Goal: Transaction & Acquisition: Purchase product/service

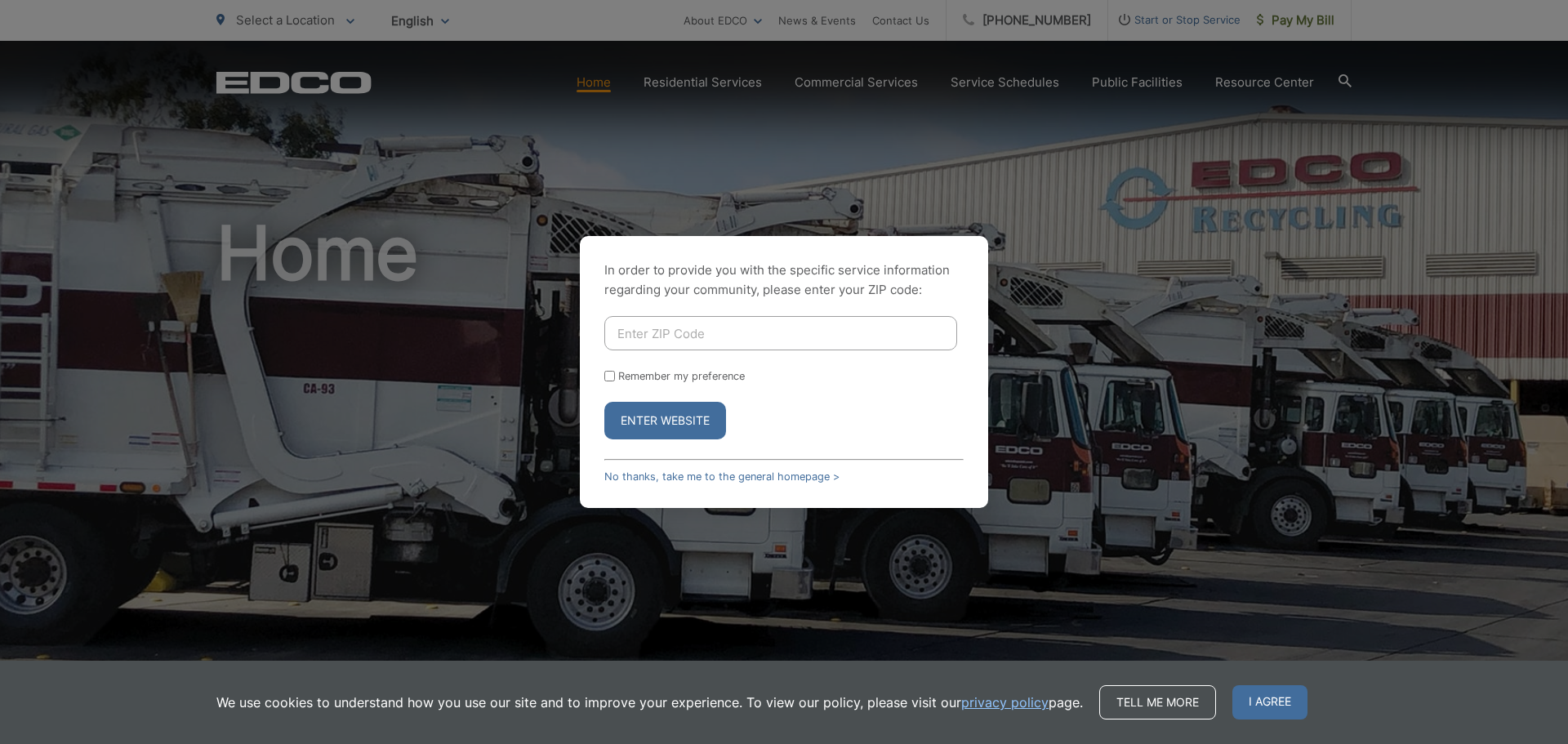
click at [1295, 20] on div "In order to provide you with the specific service information regarding your co…" at bounding box center [784, 372] width 1568 height 744
click at [725, 327] on input "Enter ZIP Code" at bounding box center [781, 333] width 353 height 34
type input "92025"
drag, startPoint x: 676, startPoint y: 378, endPoint x: 667, endPoint y: 387, distance: 12.7
click at [676, 378] on label "Remember my preference" at bounding box center [682, 375] width 127 height 13
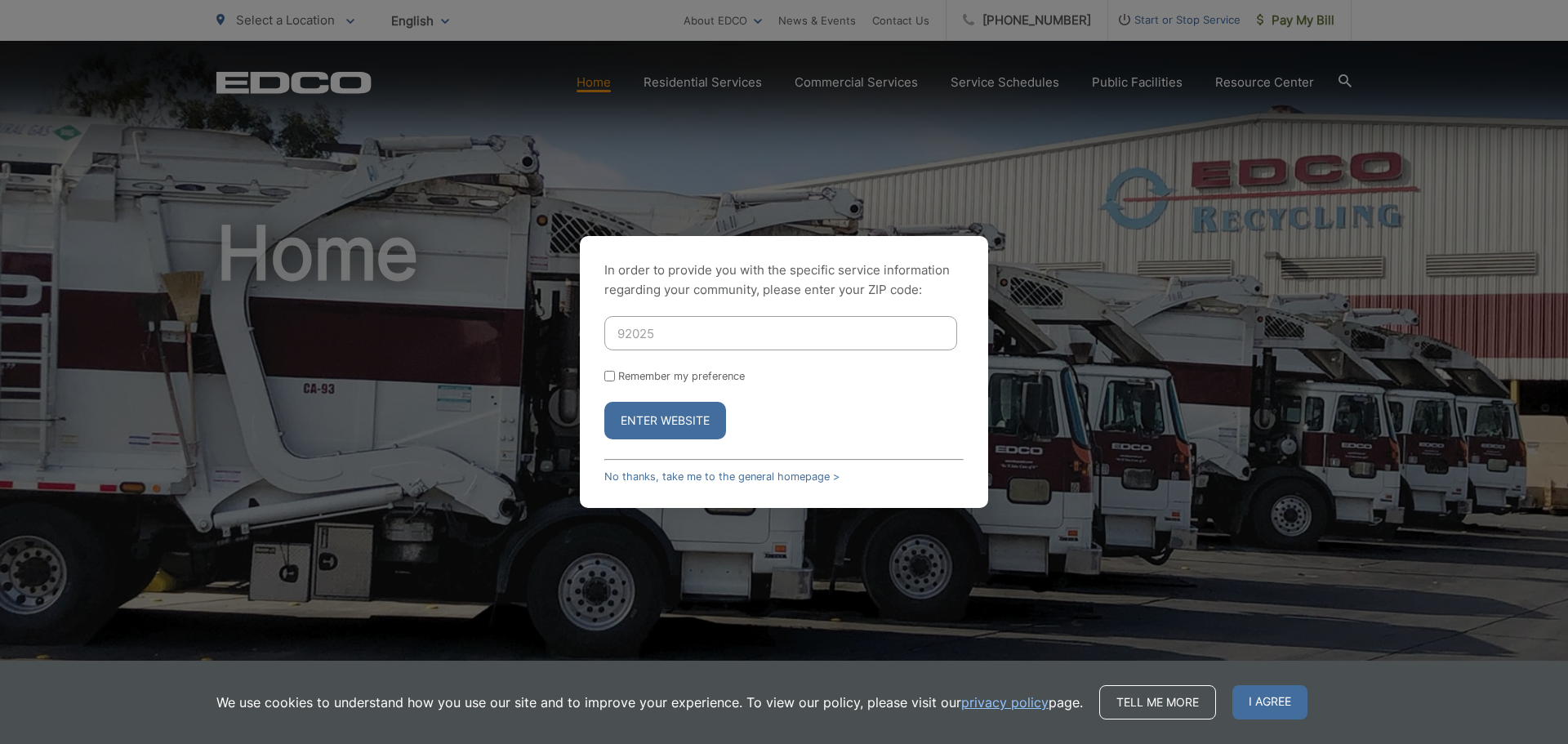
click at [615, 378] on input "Remember my preference" at bounding box center [609, 375] width 11 height 11
checkbox input "true"
click at [663, 421] on button "Enter Website" at bounding box center [665, 420] width 122 height 38
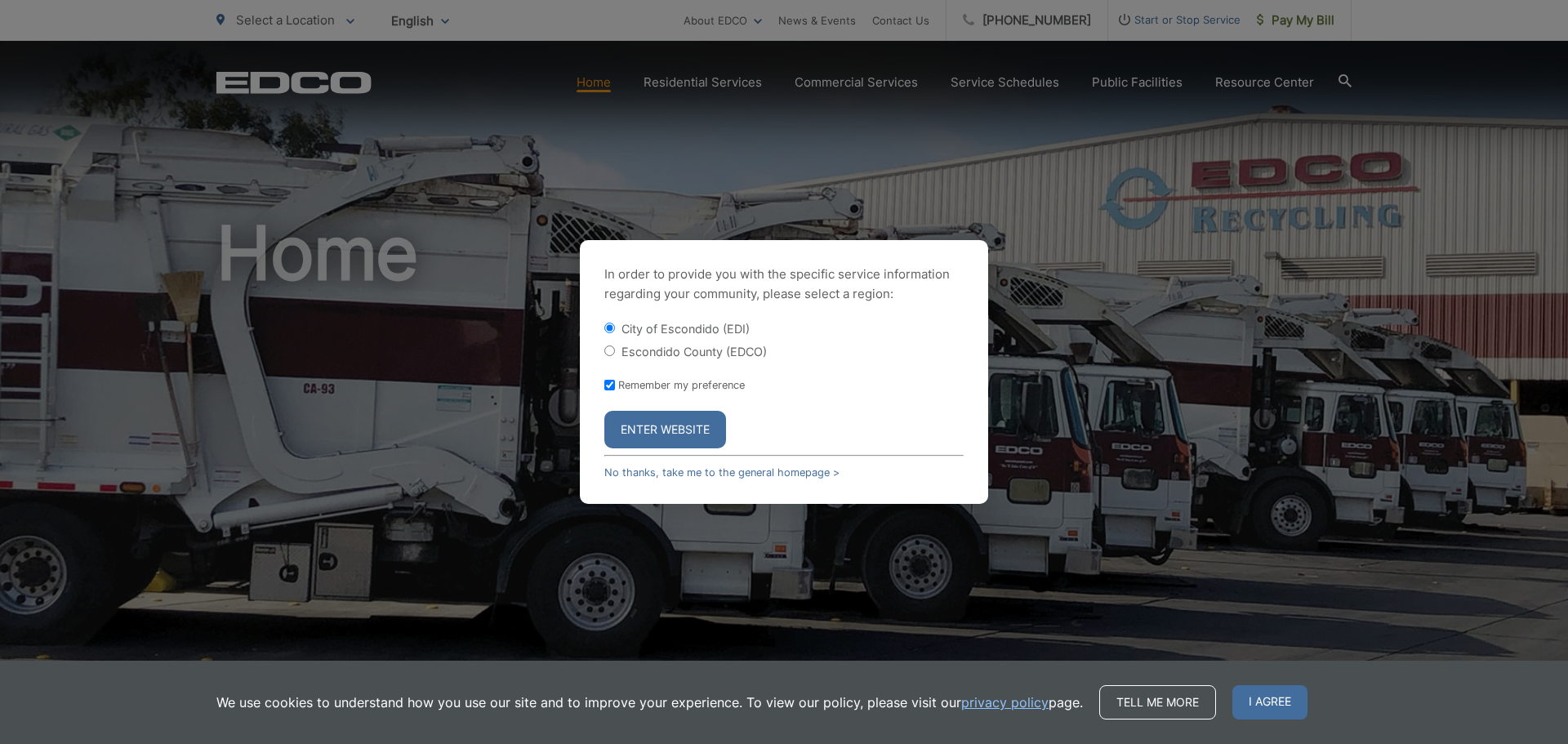
click at [668, 345] on label "Escondido County (EDCO)" at bounding box center [693, 351] width 145 height 14
click at [615, 345] on input "Escondido County (EDCO)" at bounding box center [609, 350] width 11 height 11
radio input "true"
click at [663, 434] on button "Enter Website" at bounding box center [665, 429] width 122 height 38
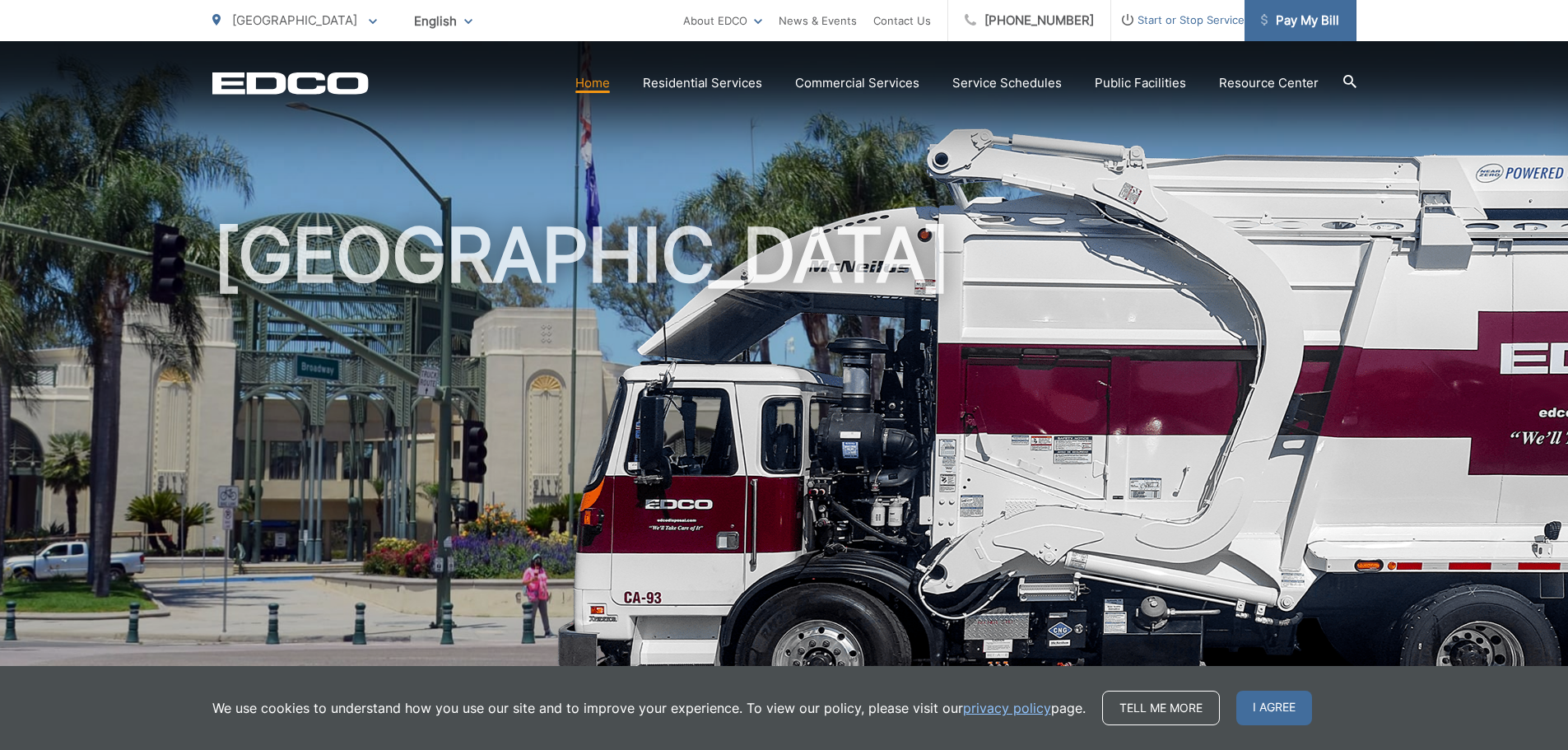
click at [1287, 18] on span "Pay My Bill" at bounding box center [1301, 21] width 79 height 20
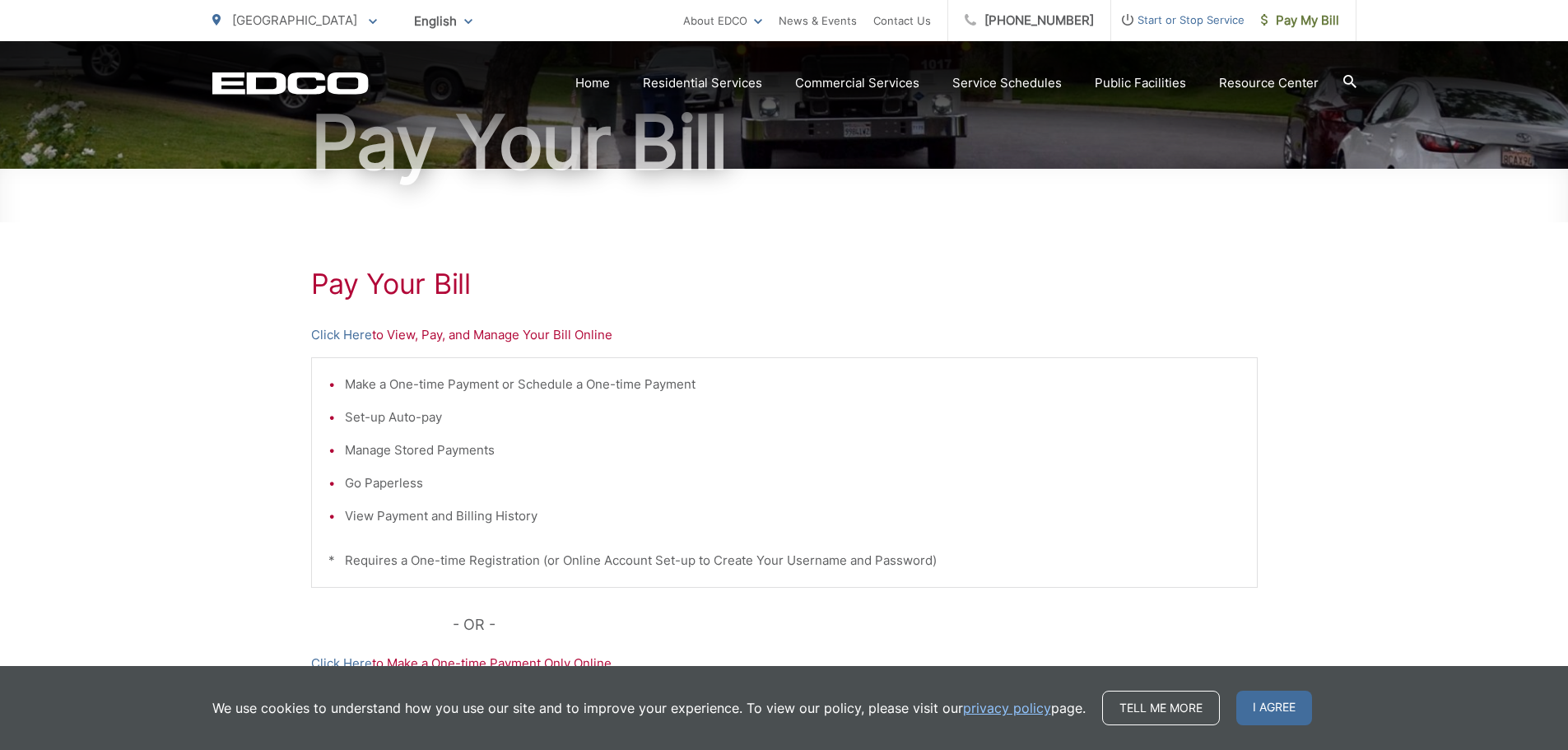
scroll to position [164, 0]
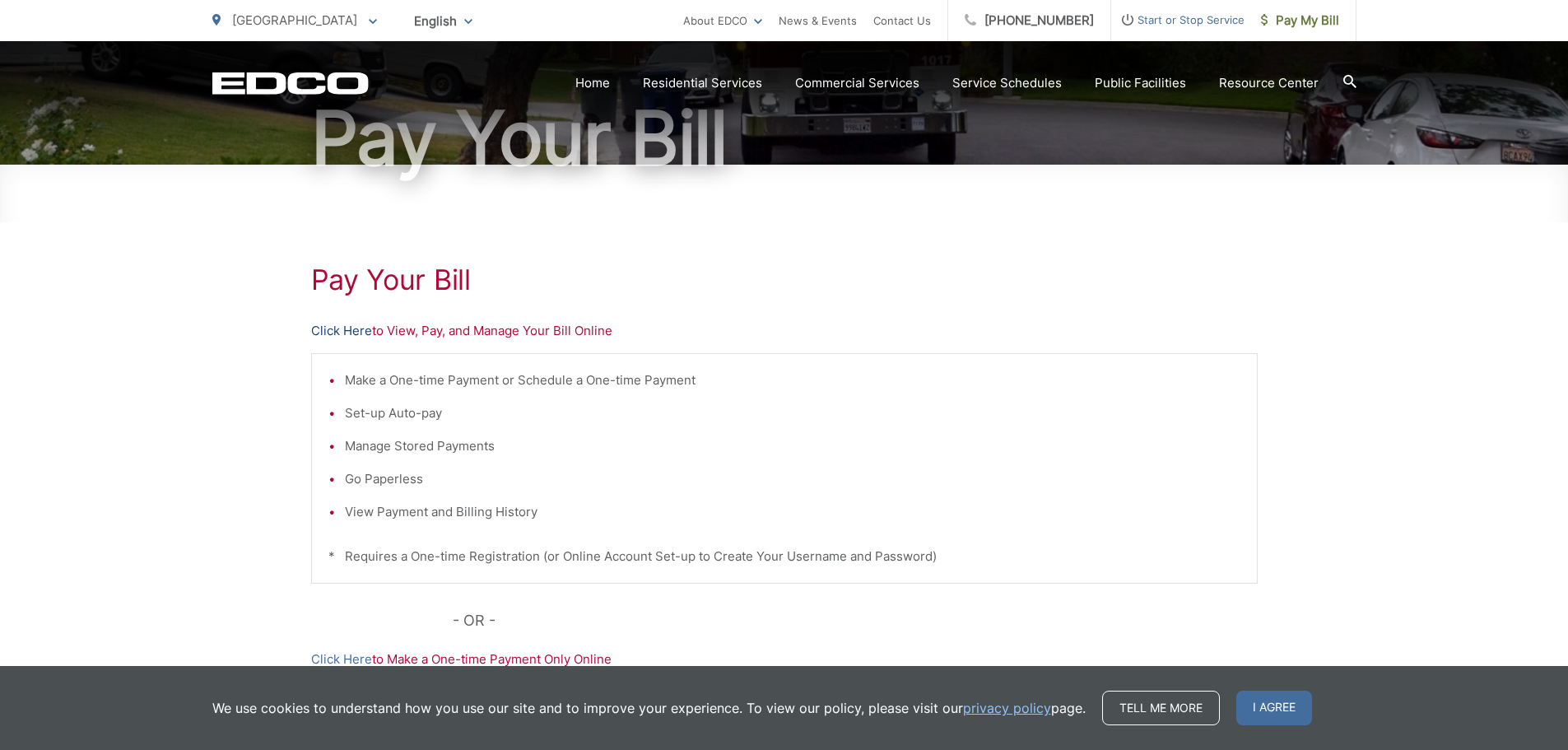
click at [338, 329] on link "Click Here" at bounding box center [342, 331] width 61 height 20
